Goal: Feedback & Contribution: Submit feedback/report problem

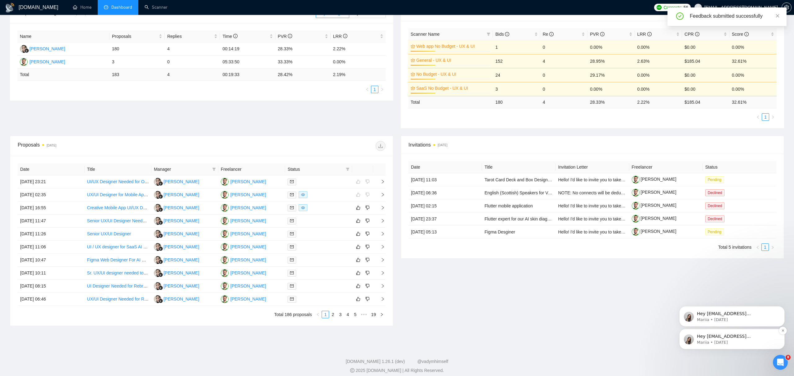
click at [765, 330] on div "Hey [EMAIL_ADDRESS][DOMAIN_NAME], Looks like your Upwork agency Design Garage r…" at bounding box center [731, 339] width 105 height 20
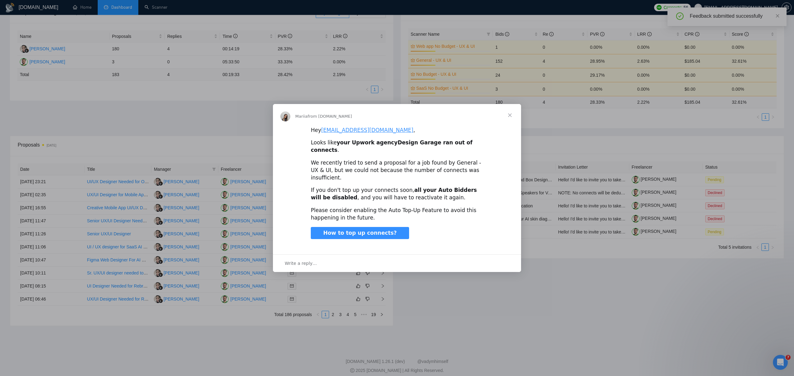
click at [513, 122] on span "Close" at bounding box center [510, 115] width 22 height 22
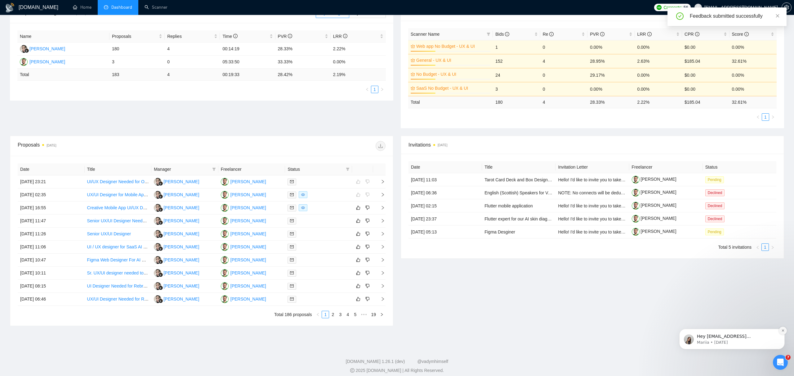
click at [782, 329] on icon "Dismiss notification" at bounding box center [783, 330] width 3 height 3
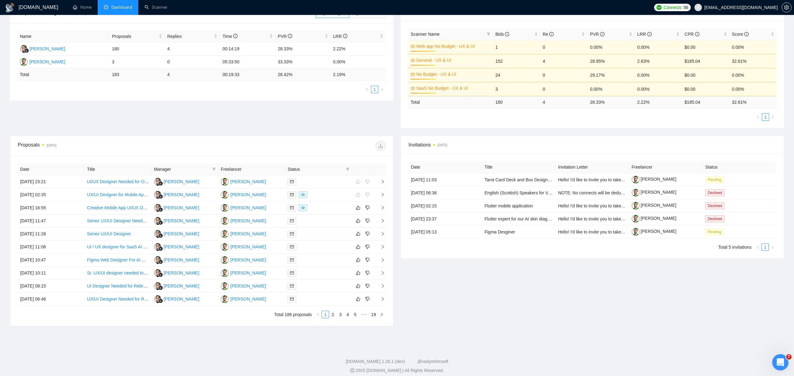
click at [786, 356] on div "Open Intercom Messenger" at bounding box center [779, 361] width 20 height 20
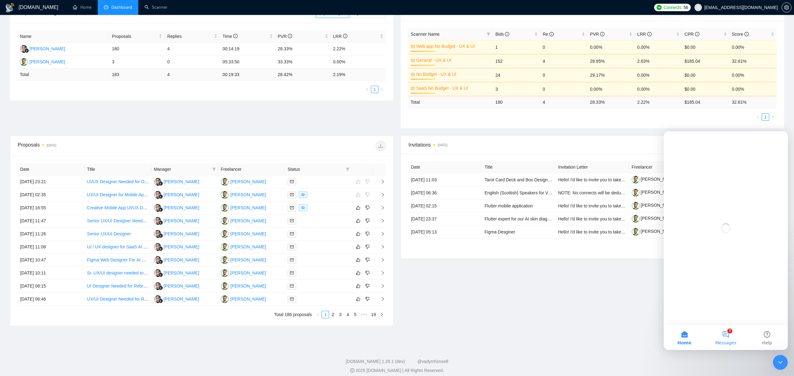
click at [726, 332] on button "7 Messages" at bounding box center [725, 337] width 41 height 25
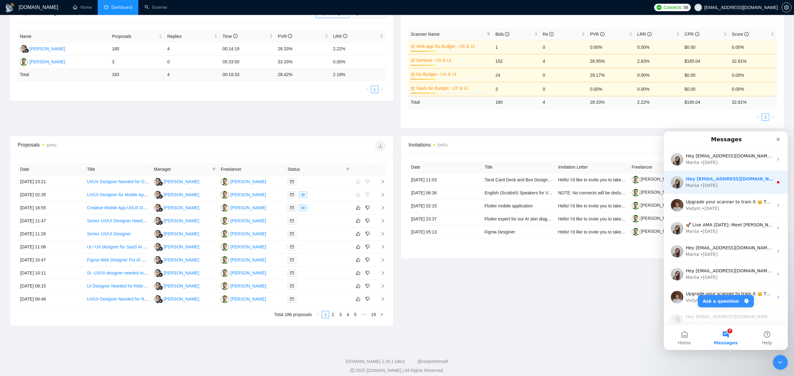
click at [701, 183] on div "• [DATE]" at bounding box center [709, 185] width 17 height 7
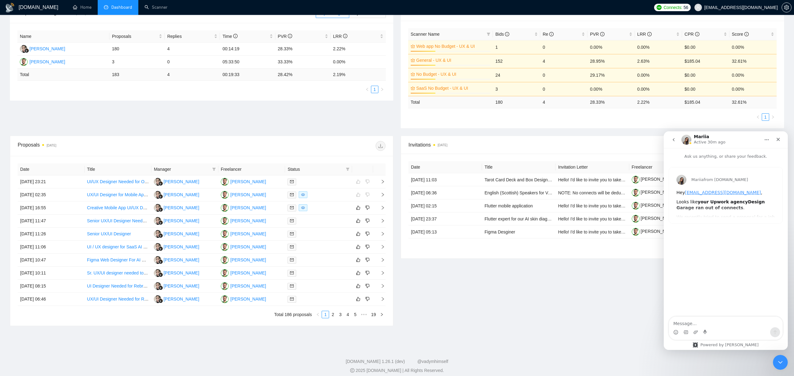
click at [547, 274] on div "Invitations [DATE] Date Title Invitation Letter Freelancer Status [DATE] 11:03 …" at bounding box center [592, 231] width 391 height 190
click at [778, 139] on icon "Close" at bounding box center [778, 139] width 5 height 5
